Goal: Find specific page/section: Find specific page/section

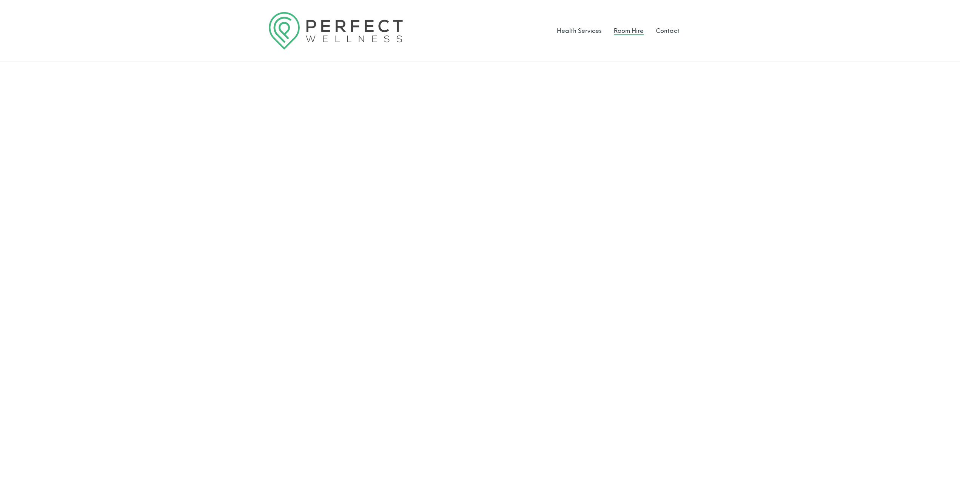
click at [630, 34] on link "Room Hire" at bounding box center [629, 30] width 30 height 7
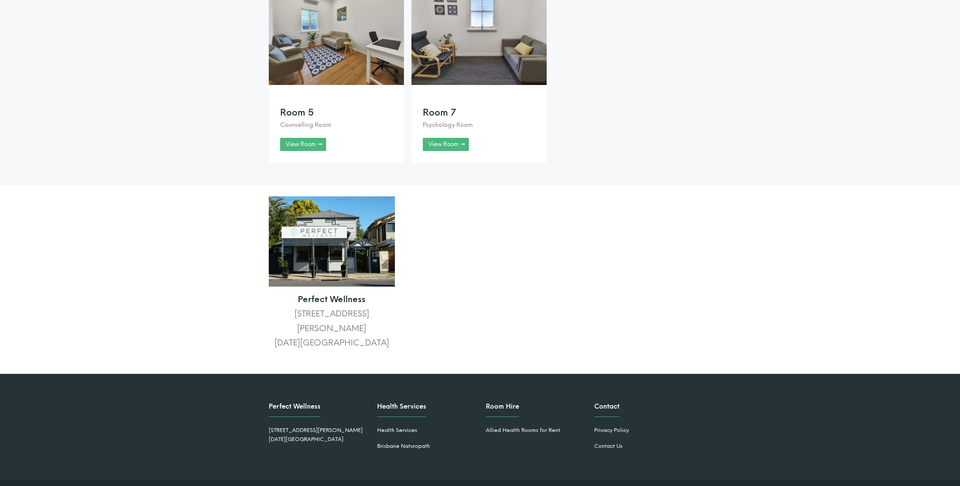
scroll to position [764, 0]
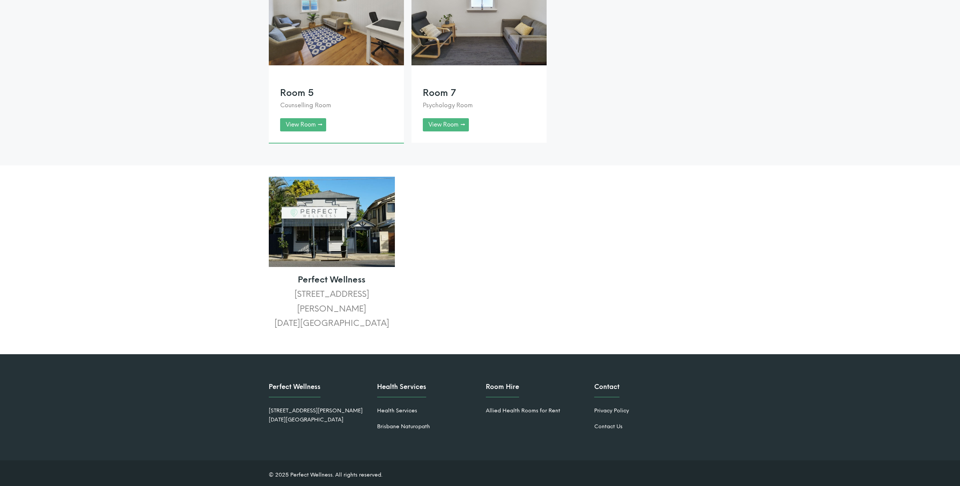
click at [296, 135] on link at bounding box center [336, 53] width 135 height 179
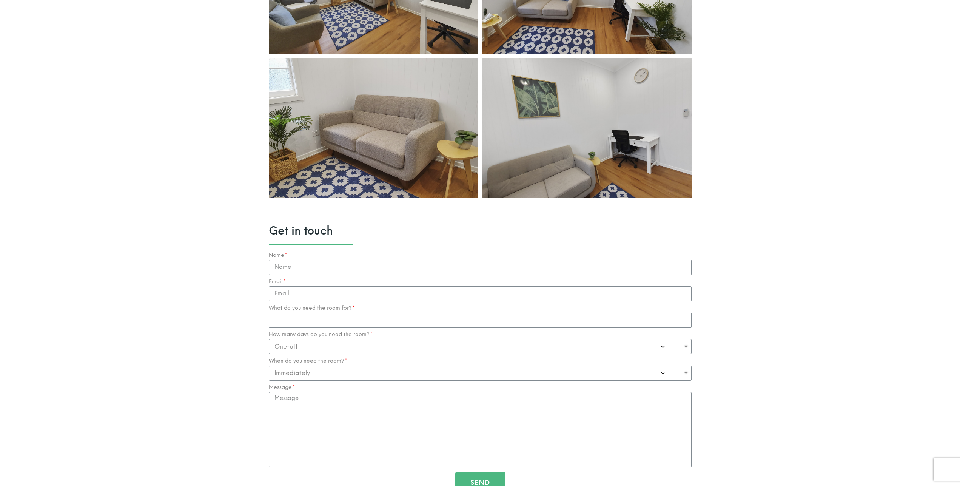
scroll to position [578, 0]
